Goal: Transaction & Acquisition: Purchase product/service

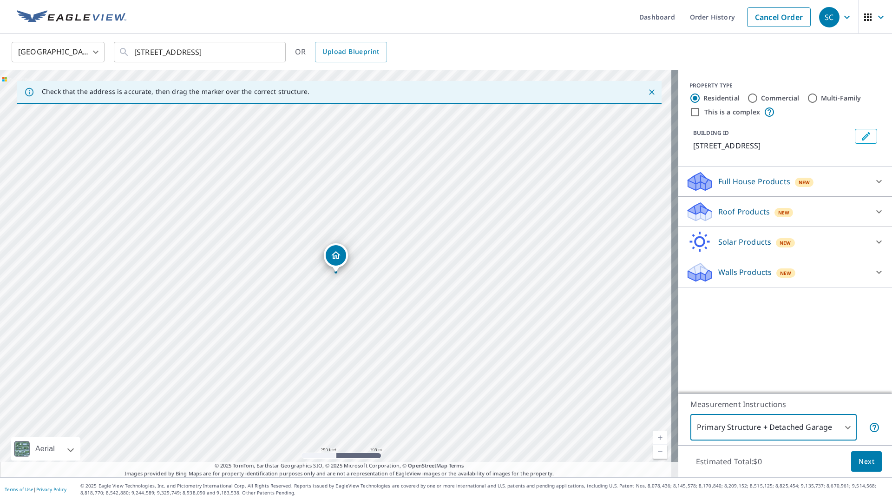
click at [811, 425] on body "SC SC Dashboard Order History Cancel Order SC [GEOGRAPHIC_DATA] [GEOGRAPHIC_DAT…" at bounding box center [446, 250] width 892 height 501
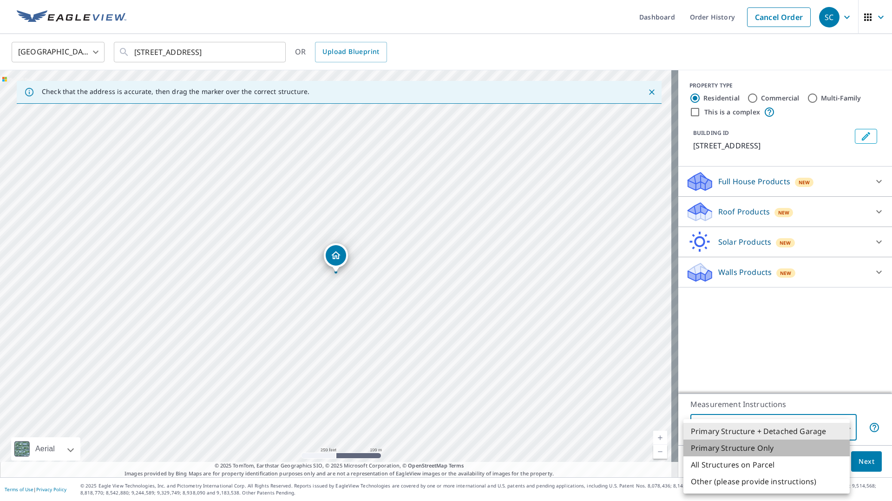
click at [783, 449] on li "Primary Structure Only" at bounding box center [767, 447] width 166 height 17
type input "2"
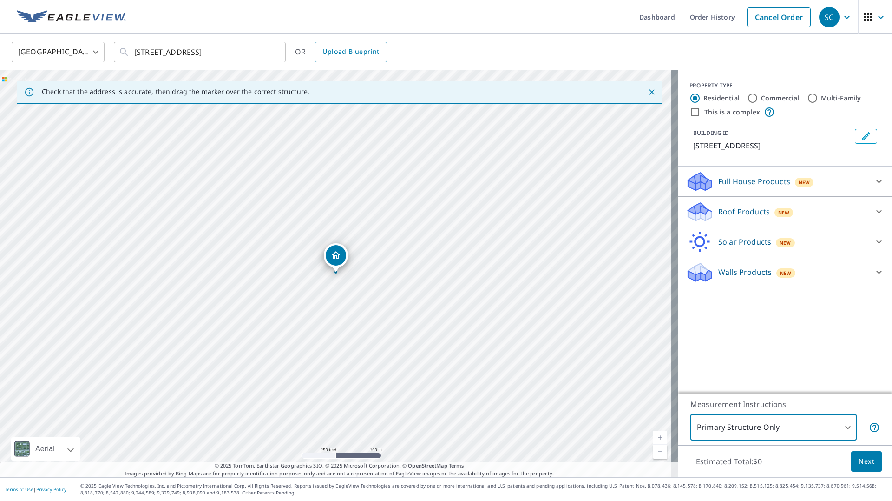
click at [859, 462] on span "Next" at bounding box center [867, 462] width 16 height 12
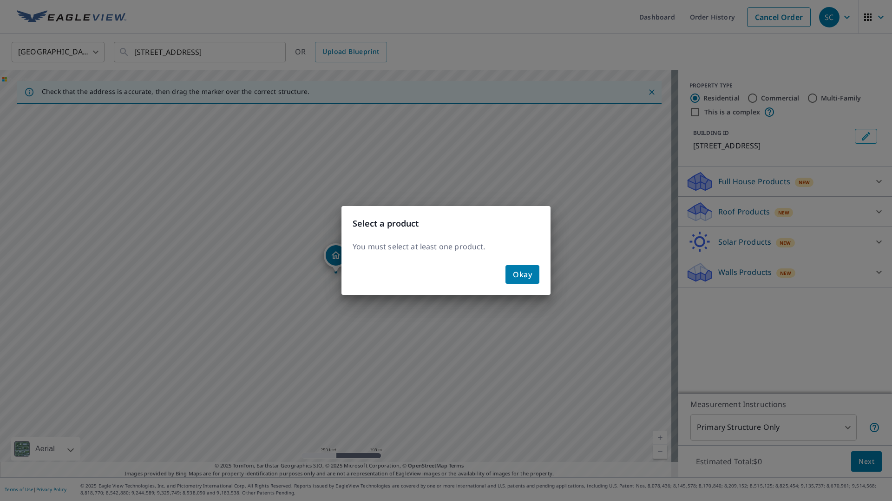
click at [522, 273] on span "Okay" at bounding box center [522, 274] width 19 height 13
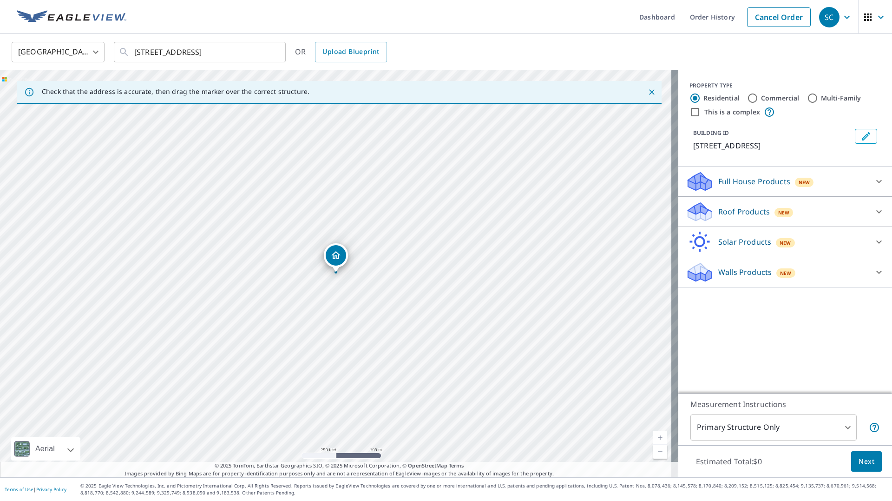
click at [820, 211] on div "Roof Products New" at bounding box center [777, 212] width 182 height 22
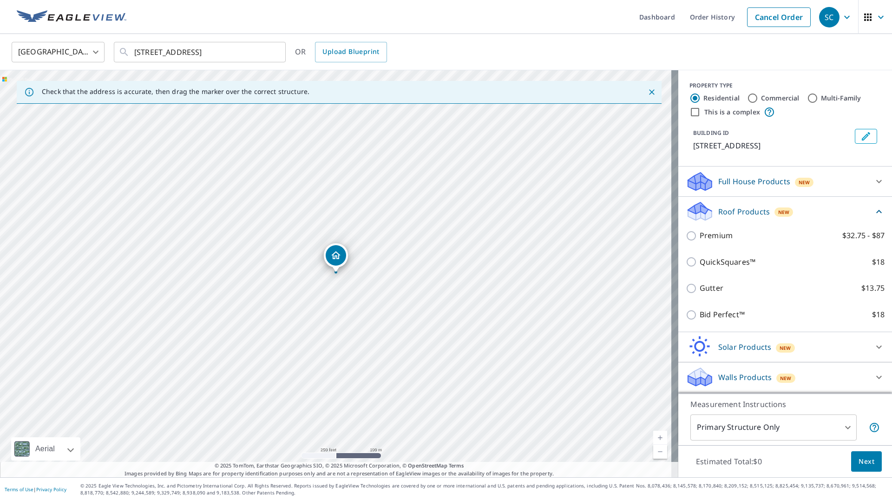
click at [754, 346] on p "Solar Products" at bounding box center [745, 346] width 53 height 11
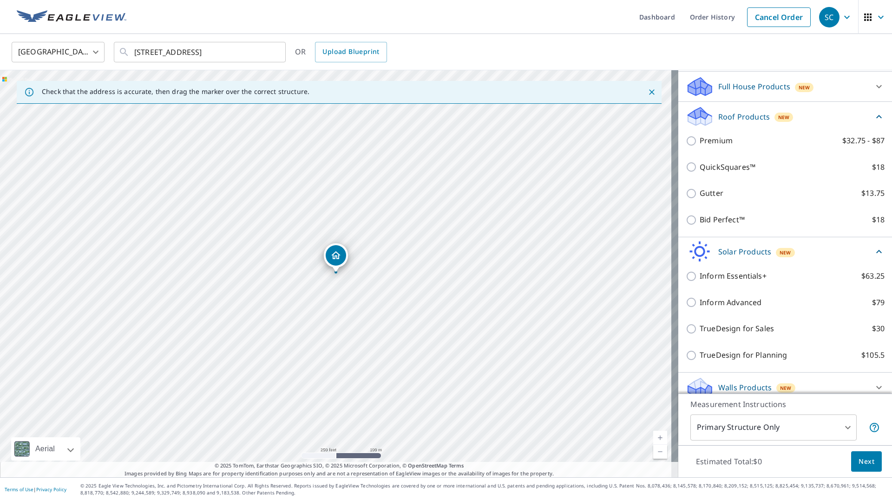
scroll to position [104, 0]
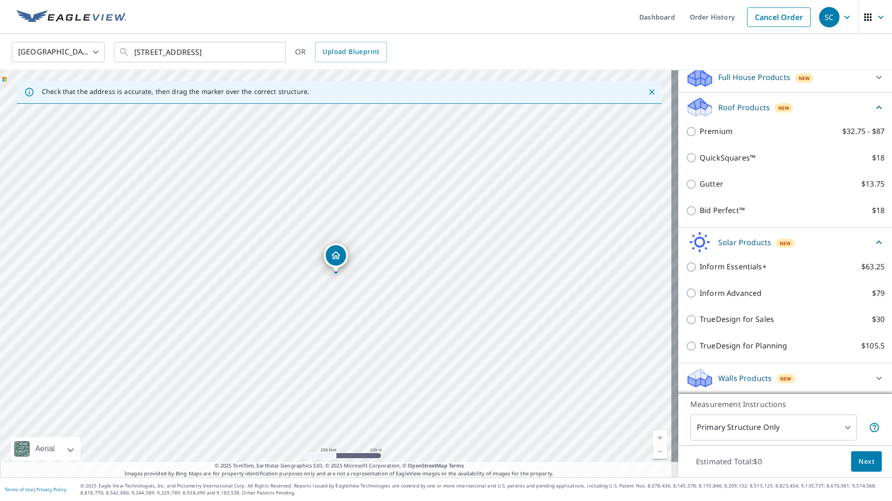
click at [794, 243] on div "Solar Products New" at bounding box center [780, 242] width 188 height 22
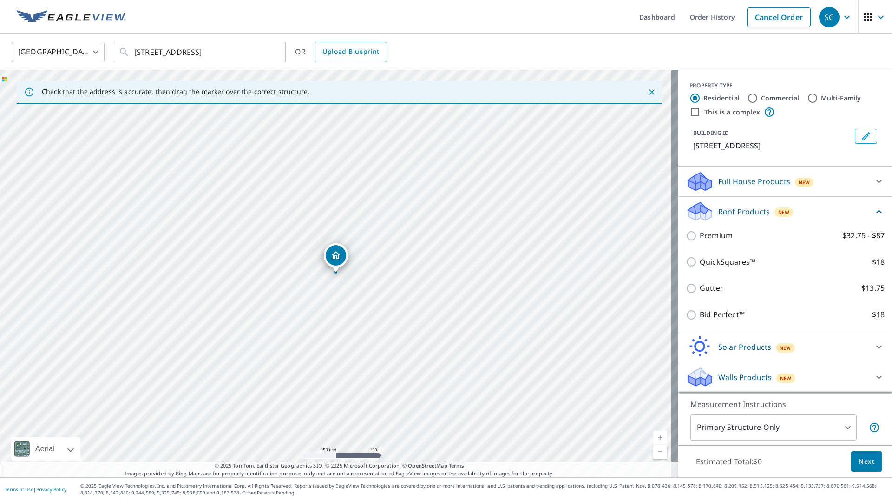
scroll to position [0, 0]
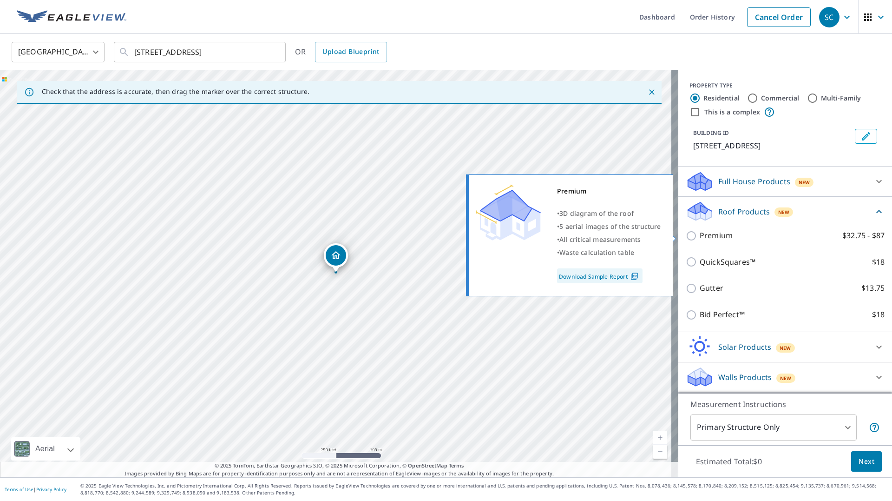
click at [686, 233] on input "Premium $32.75 - $87" at bounding box center [693, 235] width 14 height 11
checkbox input "true"
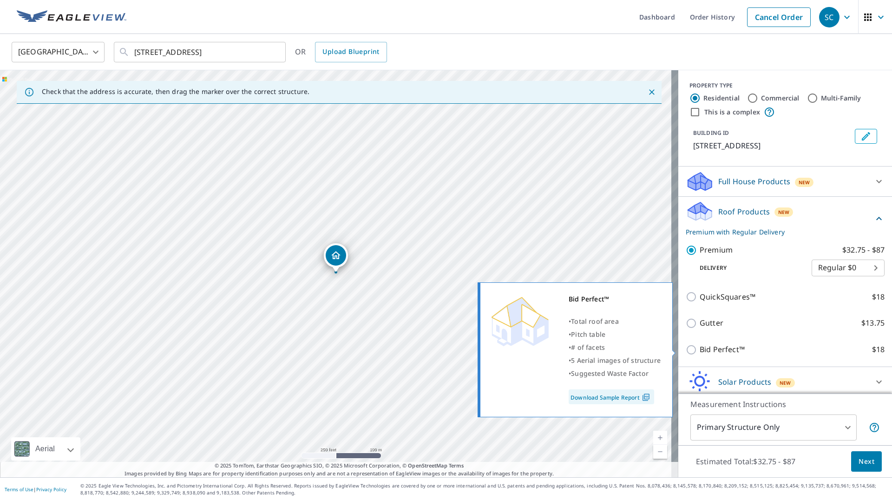
click at [700, 347] on p "Bid Perfect™" at bounding box center [722, 349] width 45 height 12
click at [698, 347] on input "Bid Perfect™ $18" at bounding box center [693, 349] width 14 height 11
checkbox input "true"
checkbox input "false"
type input "1"
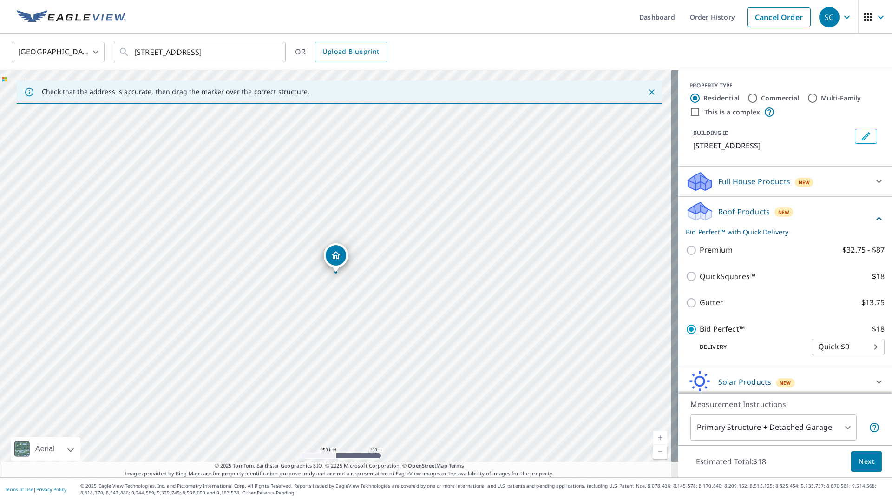
click at [839, 343] on body "SC SC Dashboard Order History Cancel Order SC [GEOGRAPHIC_DATA] [GEOGRAPHIC_DAT…" at bounding box center [446, 250] width 892 height 501
click at [717, 324] on div at bounding box center [446, 250] width 892 height 501
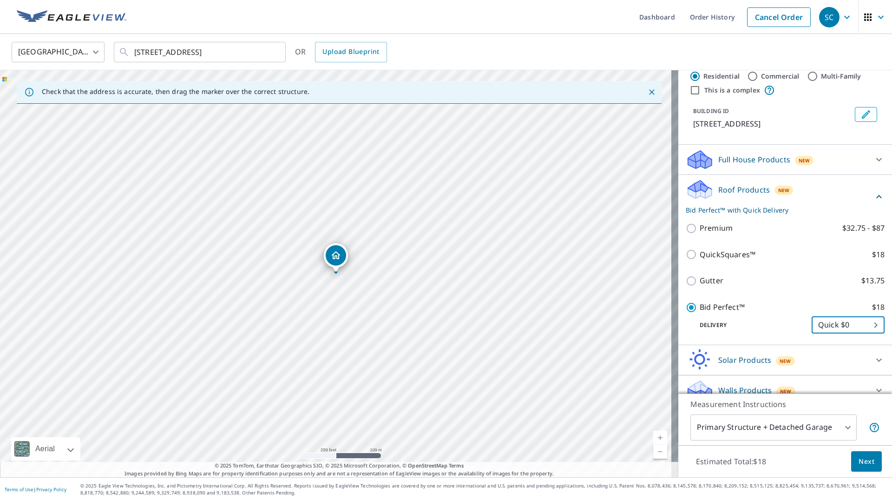
scroll to position [34, 0]
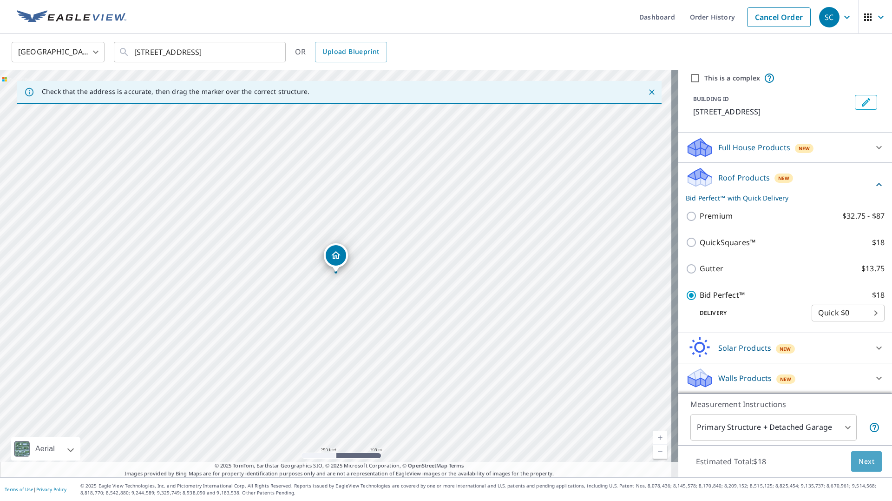
click at [859, 456] on span "Next" at bounding box center [867, 462] width 16 height 12
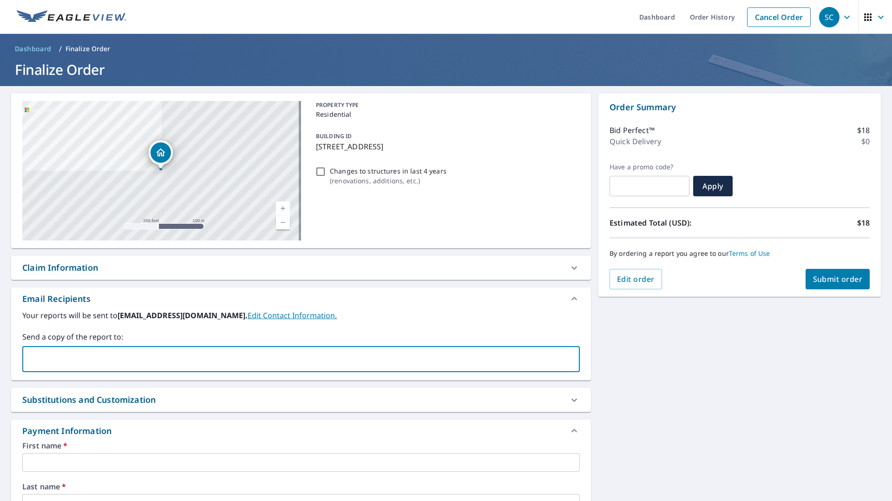
click at [90, 351] on input "text" at bounding box center [293, 359] width 535 height 18
type input "[EMAIL_ADDRESS][DOMAIN_NAME]"
type input "[PERSON_NAME]"
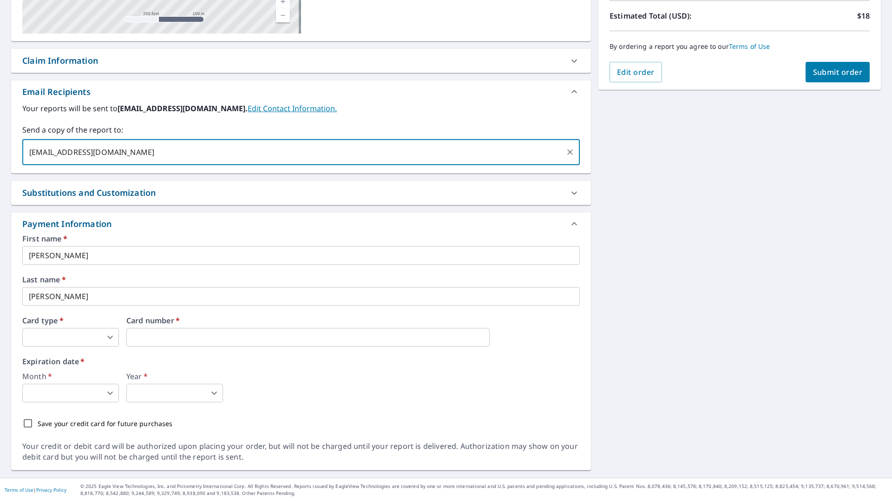
scroll to position [207, 0]
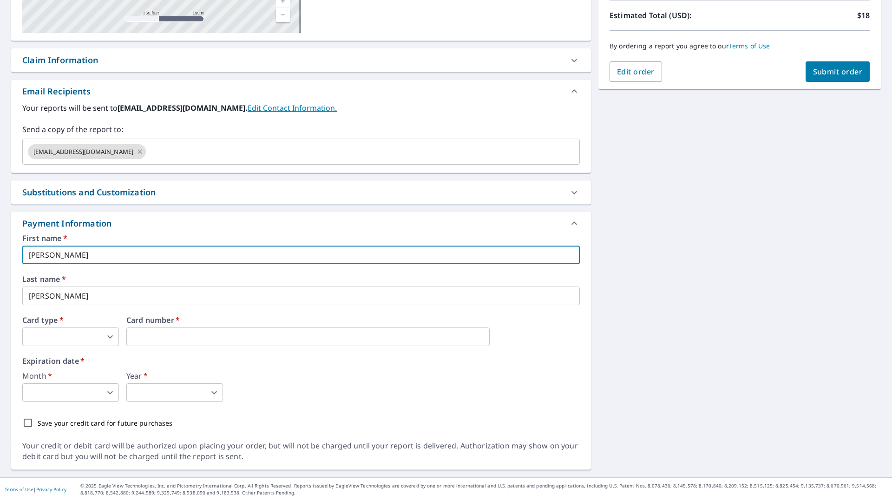
click at [98, 252] on input "[PERSON_NAME]" at bounding box center [301, 254] width 558 height 19
type input "G"
type input "[PERSON_NAME]"
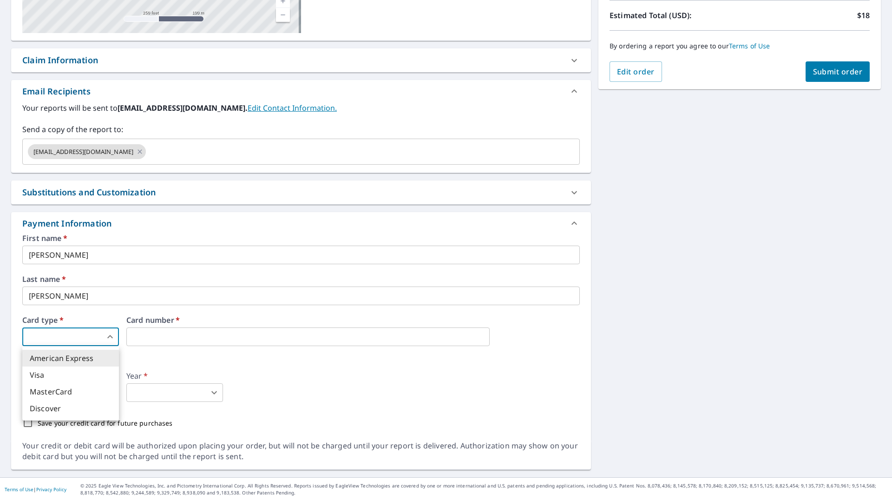
click at [73, 335] on body "SC SC Dashboard Order History Cancel Order SC Dashboard / Finalize Order Finali…" at bounding box center [446, 250] width 892 height 501
click at [55, 372] on li "Visa" at bounding box center [70, 374] width 97 height 17
type input "2"
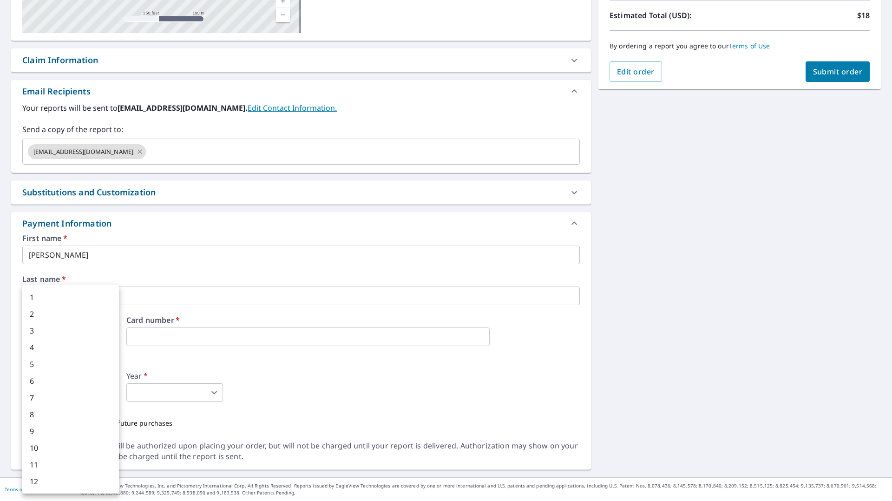
click at [98, 393] on body "SC SC Dashboard Order History Cancel Order SC Dashboard / Finalize Order Finali…" at bounding box center [446, 250] width 892 height 501
click at [67, 369] on li "5" at bounding box center [70, 364] width 97 height 17
type input "5"
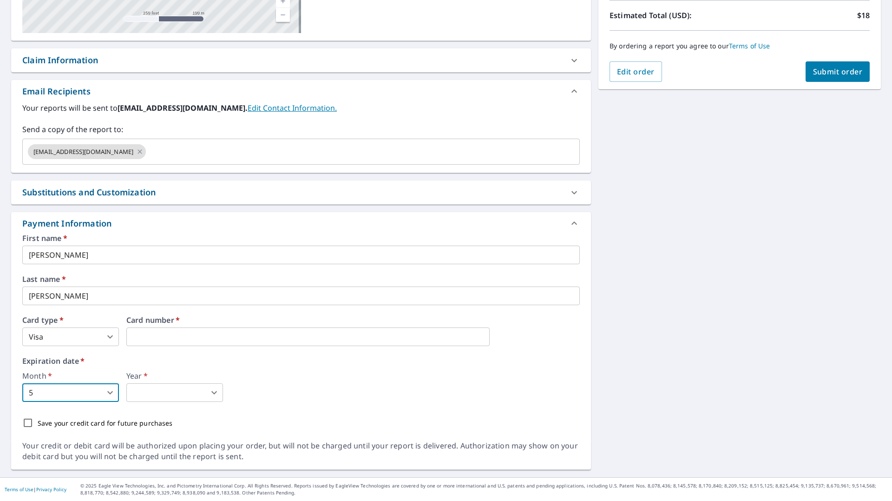
click at [141, 388] on body "SC SC Dashboard Order History Cancel Order SC Dashboard / Finalize Order Finali…" at bounding box center [446, 250] width 892 height 501
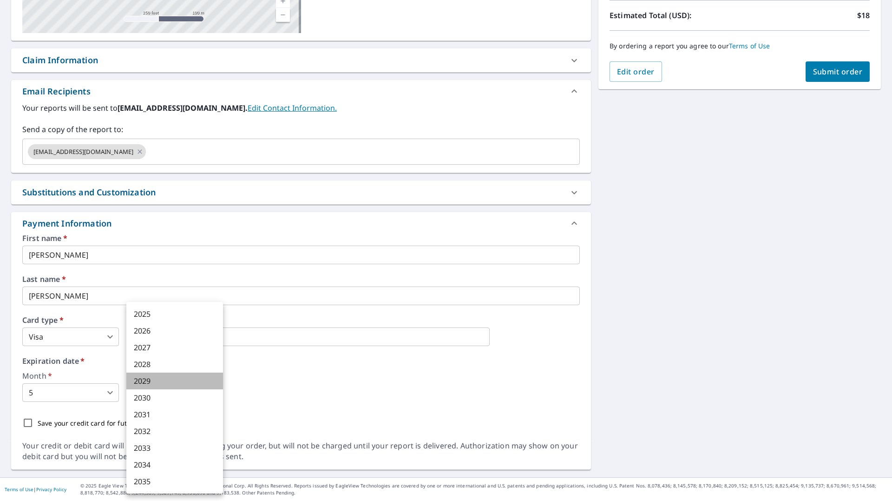
click at [154, 383] on li "2029" at bounding box center [174, 380] width 97 height 17
type input "2029"
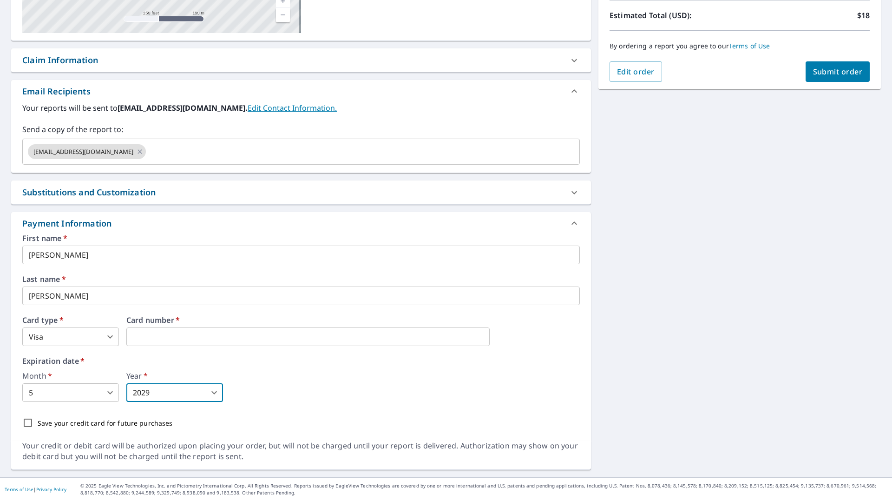
click at [30, 421] on input "Save your credit card for future purchases" at bounding box center [28, 423] width 20 height 20
checkbox input "true"
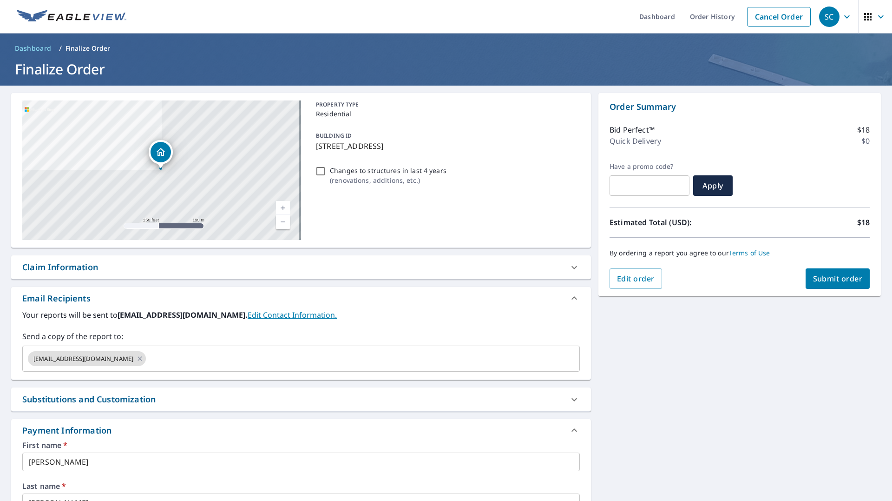
scroll to position [0, 0]
click at [626, 185] on input "text" at bounding box center [650, 186] width 80 height 26
type input "welcome"
click at [710, 190] on span "Apply" at bounding box center [713, 186] width 25 height 10
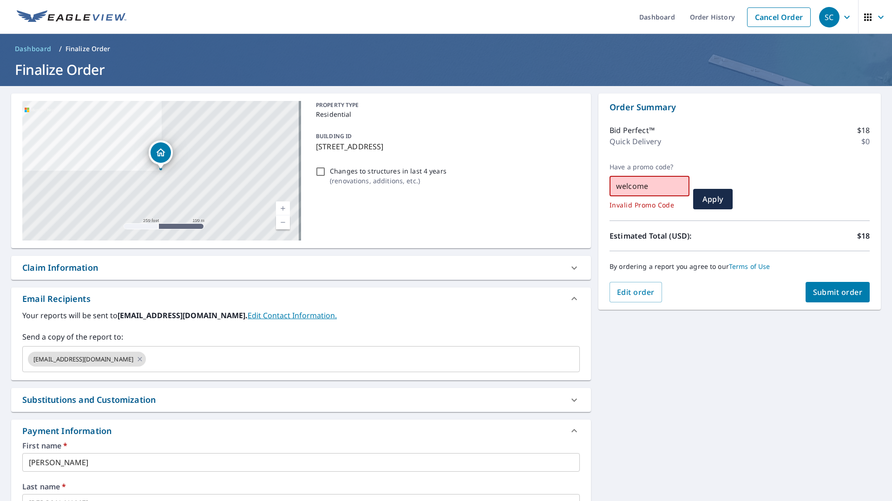
drag, startPoint x: 659, startPoint y: 186, endPoint x: 574, endPoint y: 185, distance: 84.1
click at [574, 185] on div "[STREET_ADDRESS] Aerial Road A standard road map Aerial A detailed look from ab…" at bounding box center [446, 385] width 892 height 598
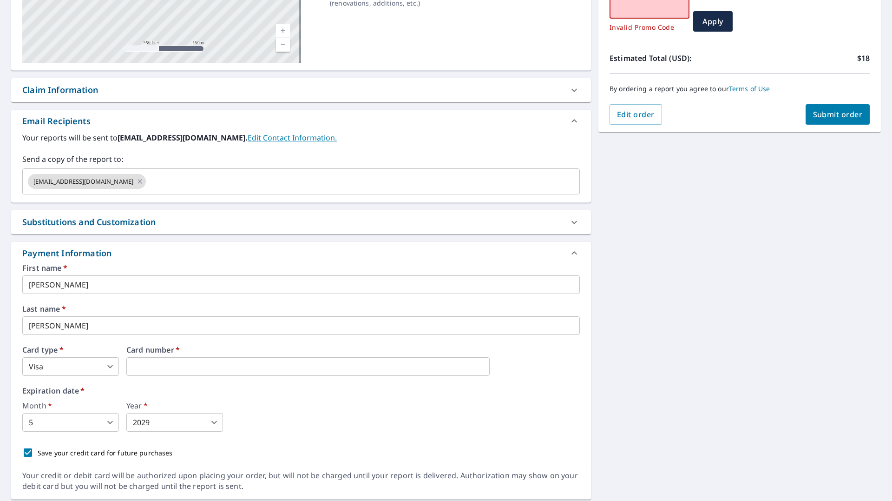
scroll to position [161, 0]
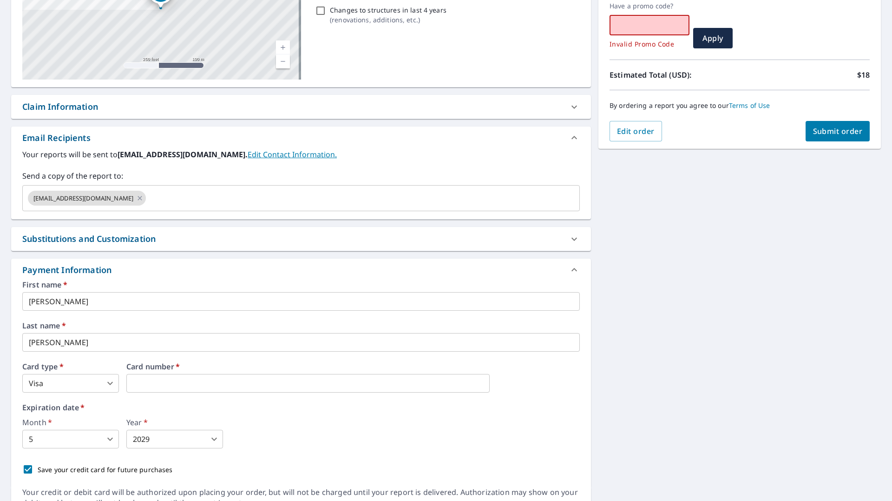
click at [821, 129] on span "Submit order" at bounding box center [838, 131] width 50 height 10
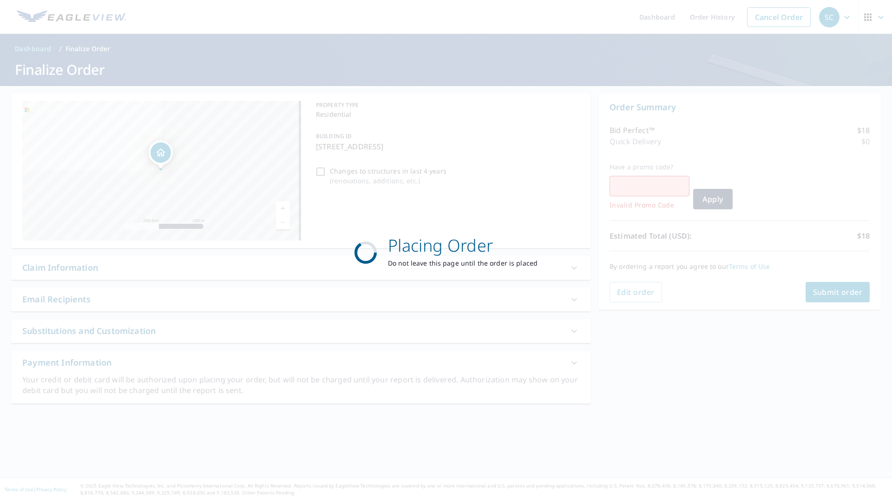
scroll to position [0, 0]
